Goal: Communication & Community: Answer question/provide support

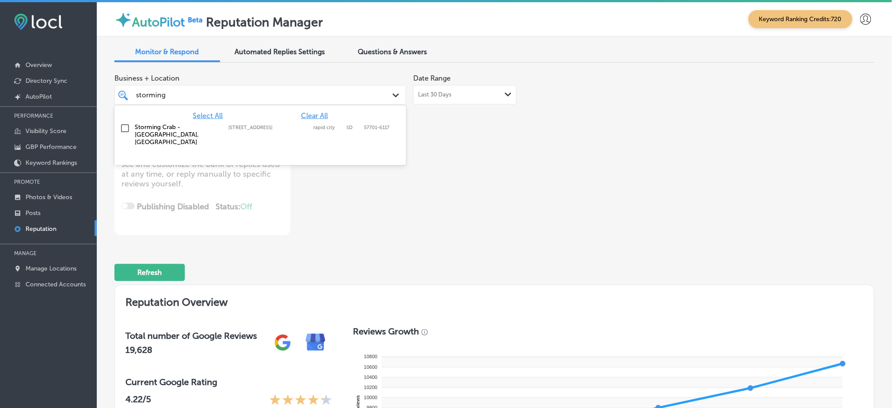
click at [265, 129] on label "[STREET_ADDRESS]" at bounding box center [268, 128] width 81 height 6
type textarea "x"
type input "storming"
click at [429, 136] on div "Business + Location option [STREET_ADDRESS]. option [STREET_ADDRESS]. 2 results…" at bounding box center [342, 153] width 456 height 166
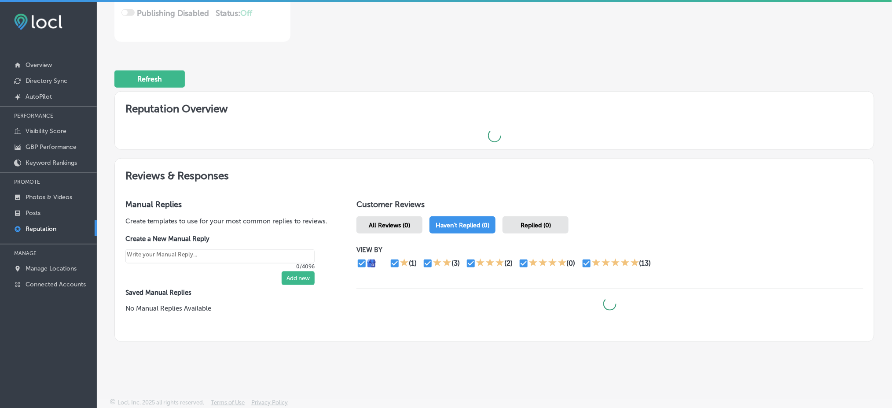
scroll to position [141, 0]
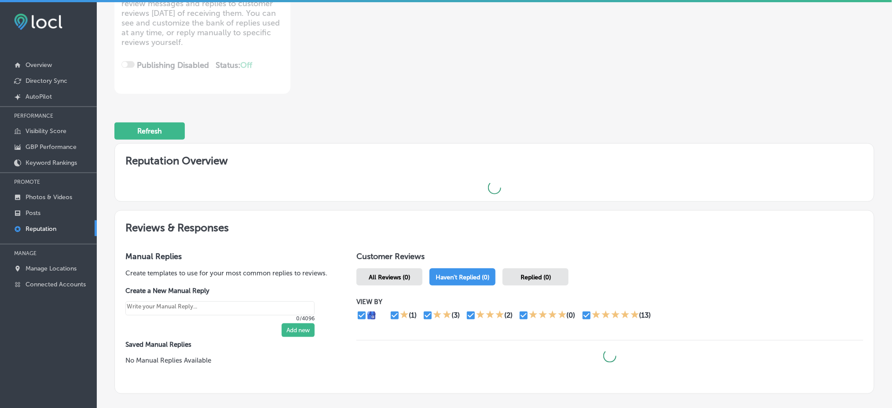
type textarea "x"
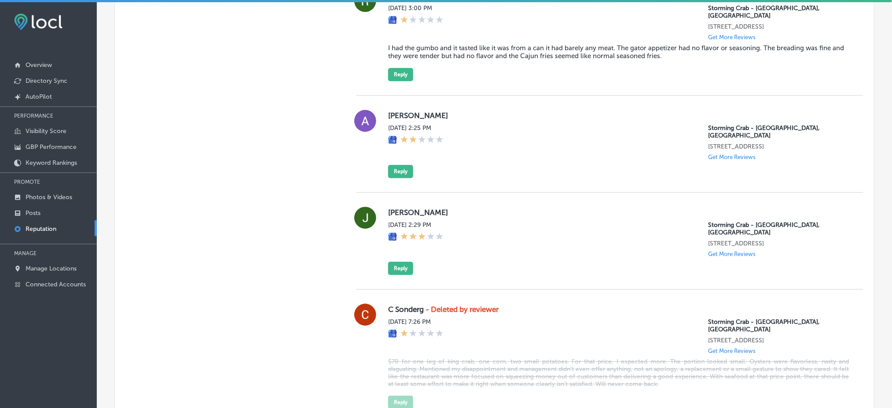
scroll to position [787, 0]
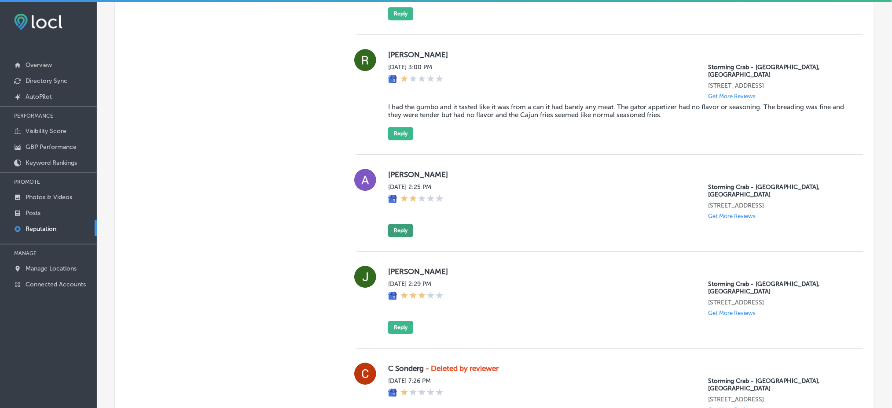
click at [400, 224] on button "Reply" at bounding box center [400, 230] width 25 height 13
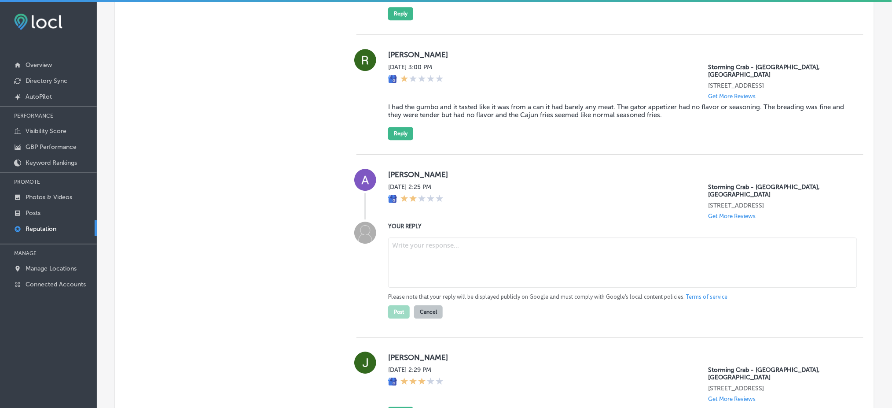
click at [419, 237] on textarea at bounding box center [622, 262] width 469 height 50
paste textarea "Thank you for your feedback. We’re sorry to hear that your experience at Stormi…"
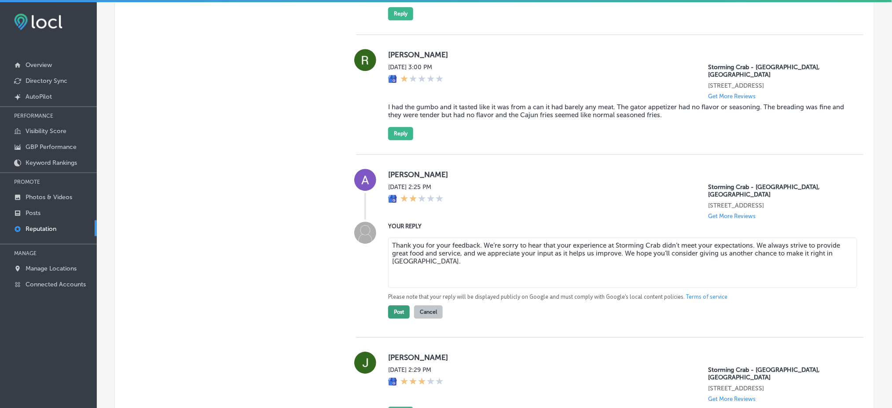
type textarea "Thank you for your feedback. We’re sorry to hear that your experience at Stormi…"
click at [390, 305] on button "Post" at bounding box center [399, 311] width 22 height 13
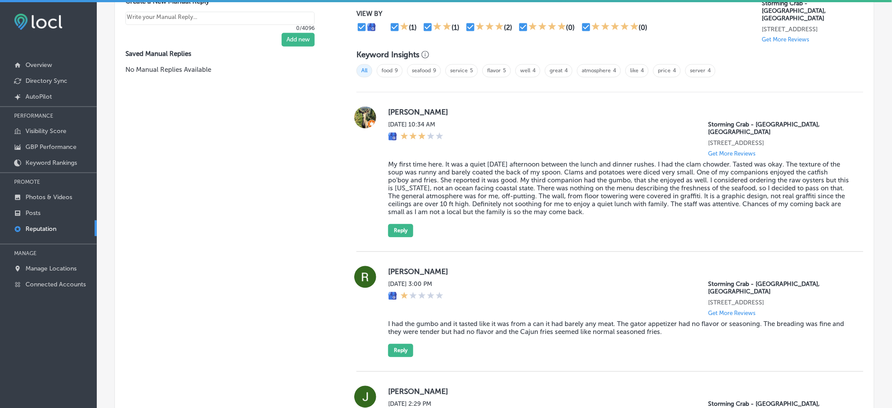
scroll to position [552, 0]
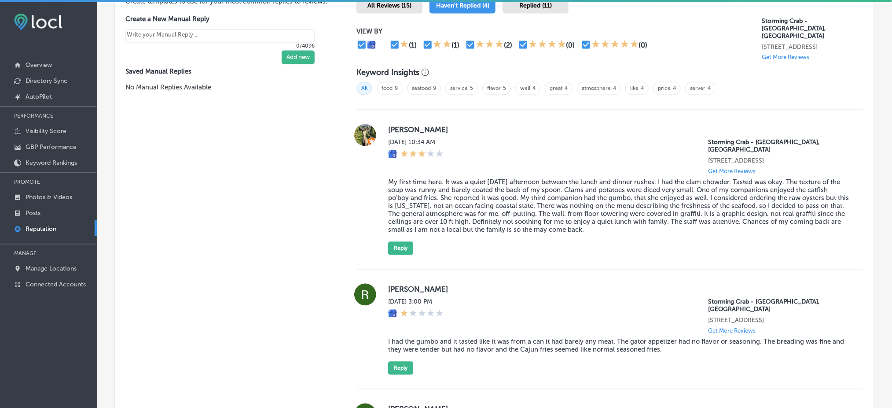
click at [376, 10] on div "All Reviews (15)" at bounding box center [390, 4] width 66 height 17
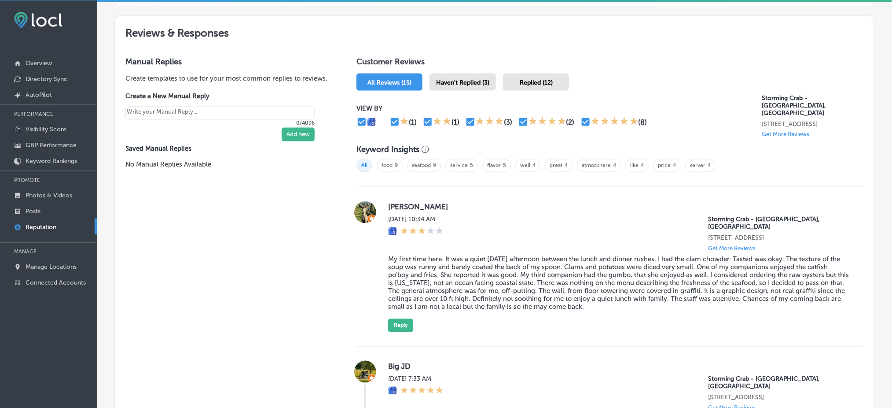
scroll to position [494, 0]
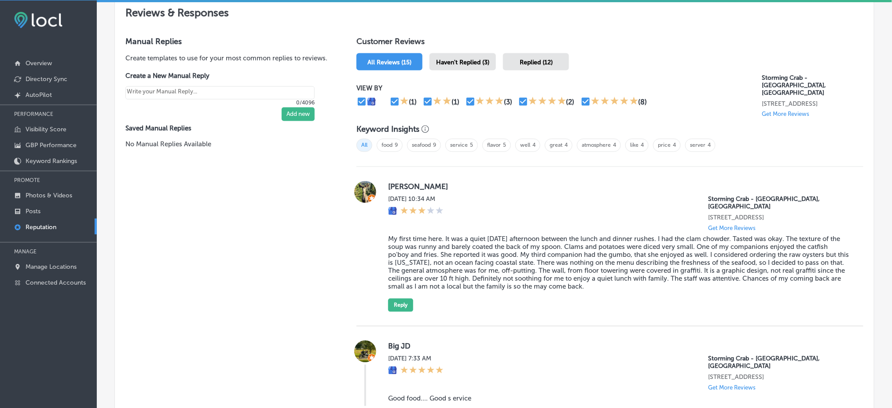
click at [461, 65] on div "Haven't Replied (3)" at bounding box center [463, 61] width 66 height 17
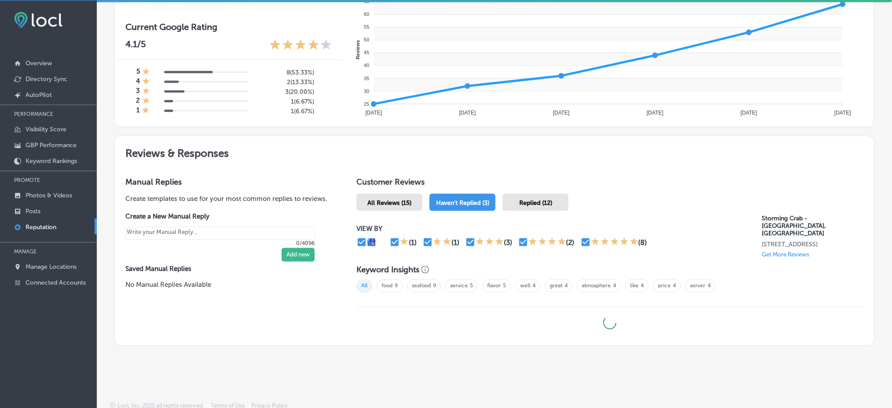
type textarea "x"
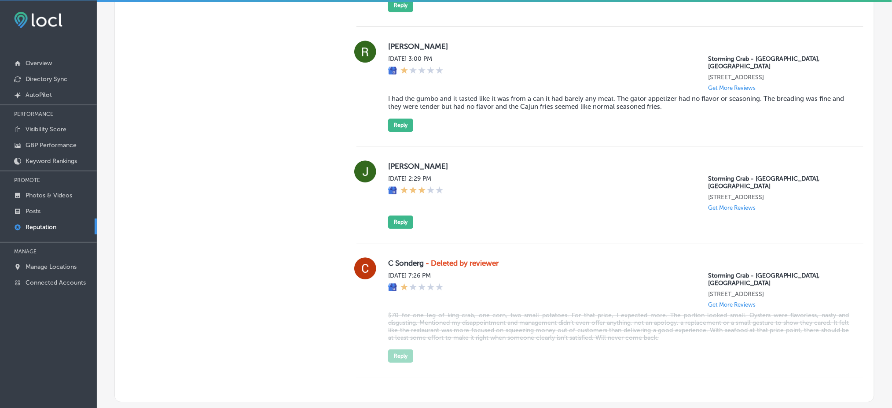
scroll to position [817, 0]
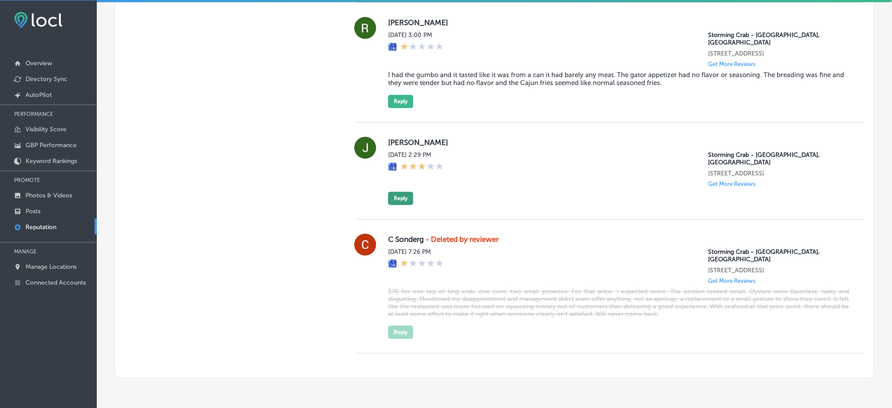
click at [390, 192] on button "Reply" at bounding box center [400, 198] width 25 height 13
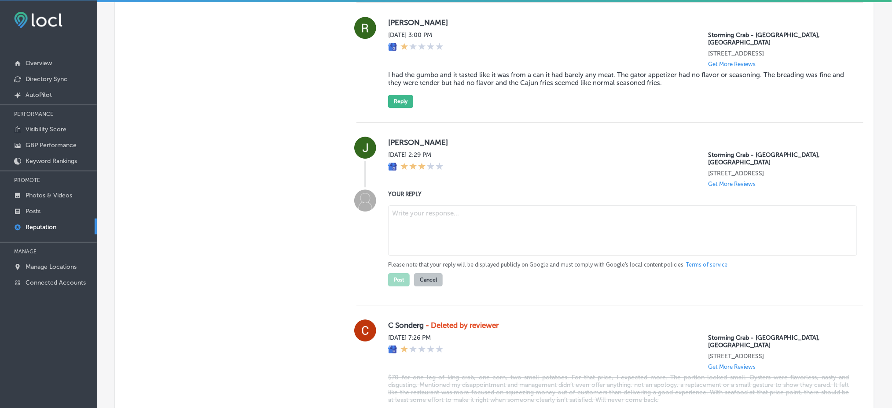
click at [458, 216] on textarea at bounding box center [622, 230] width 469 height 50
paste textarea "Thank you for your feedback. We’re sorry to hear that your experience at Stormi…"
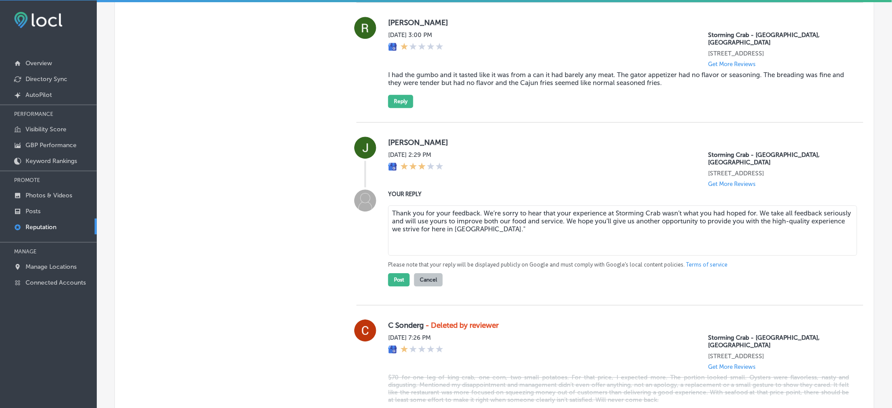
click at [553, 205] on textarea "Thank you for your feedback. We’re sorry to hear that your experience at Stormi…" at bounding box center [622, 230] width 469 height 50
type textarea "Thank you for your feedback. We’re sorry to hear that your experience at Stormi…"
click at [301, 208] on div "Manual Replies Create templates to use for your most common replies to reviews.…" at bounding box center [227, 82] width 224 height 761
click at [392, 273] on button "Post" at bounding box center [399, 279] width 22 height 13
type textarea "x"
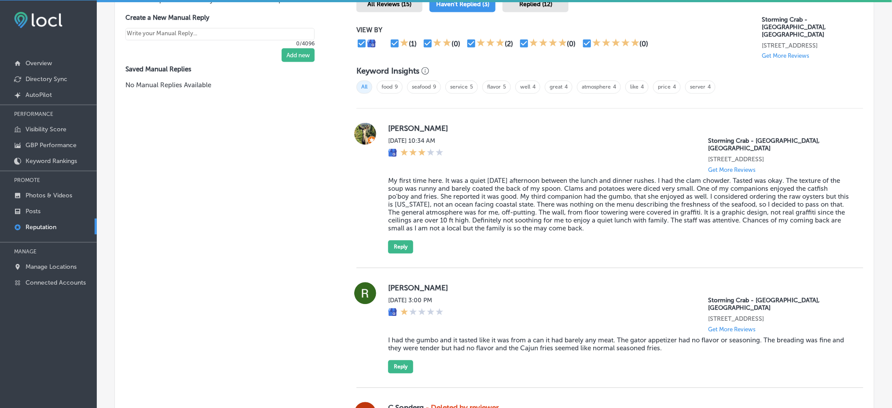
scroll to position [610, 0]
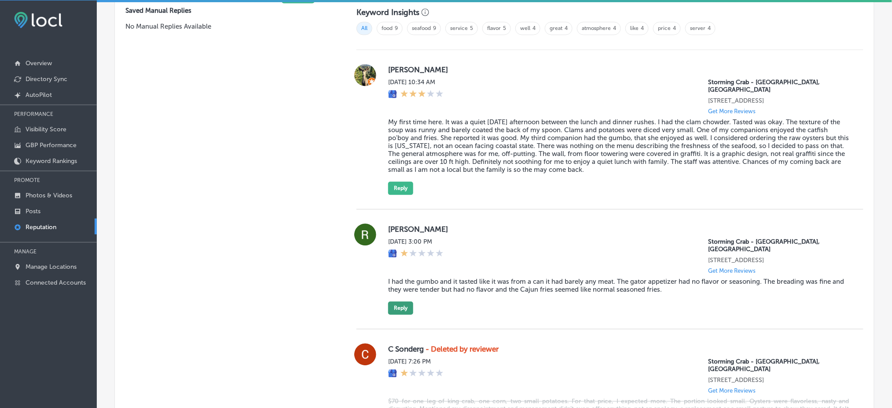
click at [395, 302] on button "Reply" at bounding box center [400, 308] width 25 height 13
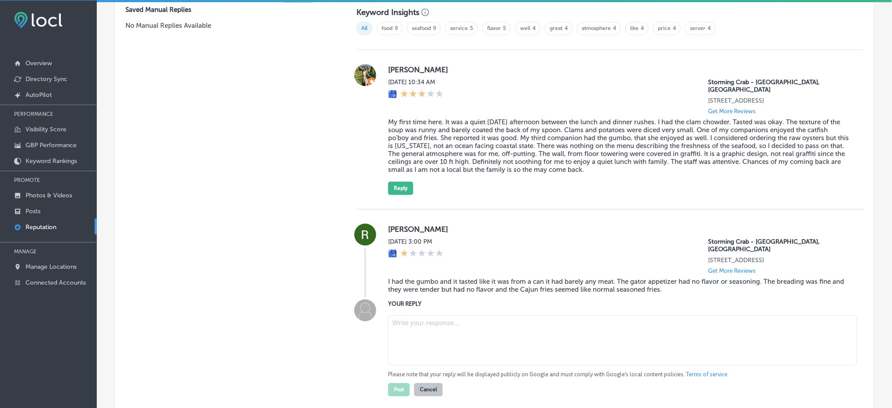
scroll to position [609, 0]
click at [476, 316] on textarea at bounding box center [622, 341] width 469 height 50
paste textarea "Thank you for sharing your feedback. We’re sorry to hear that your experience a…"
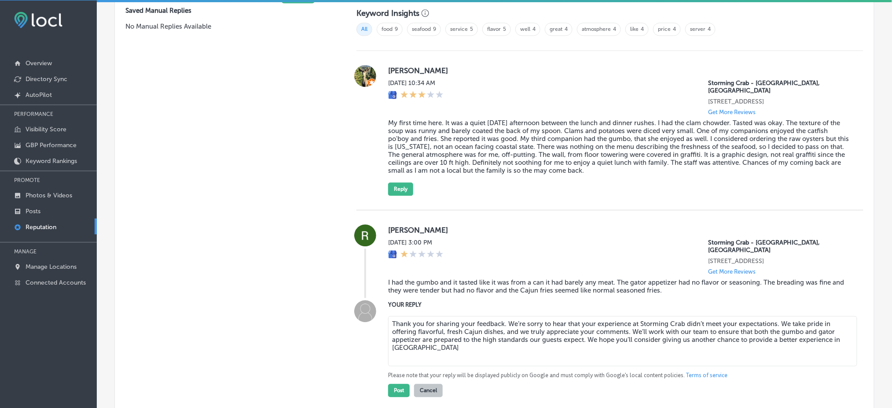
click at [286, 313] on div "Manual Replies Create templates to use for your most common replies to reviews.…" at bounding box center [227, 242] width 224 height 664
click at [435, 335] on textarea "Thank you for sharing your feedback. We’re sorry to hear that your experience a…" at bounding box center [622, 341] width 469 height 50
type textarea "Thank you for sharing your feedback. We’re sorry to hear that your experience a…"
click at [400, 384] on button "Post" at bounding box center [399, 390] width 22 height 13
type textarea "x"
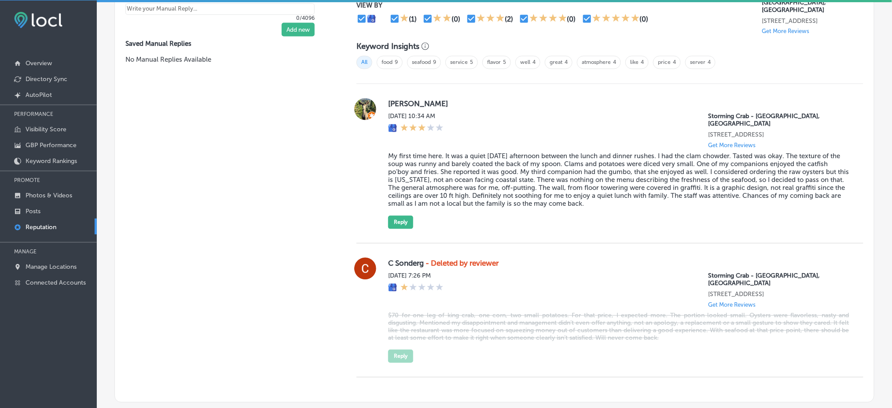
scroll to position [551, 0]
